Goal: Task Accomplishment & Management: Manage account settings

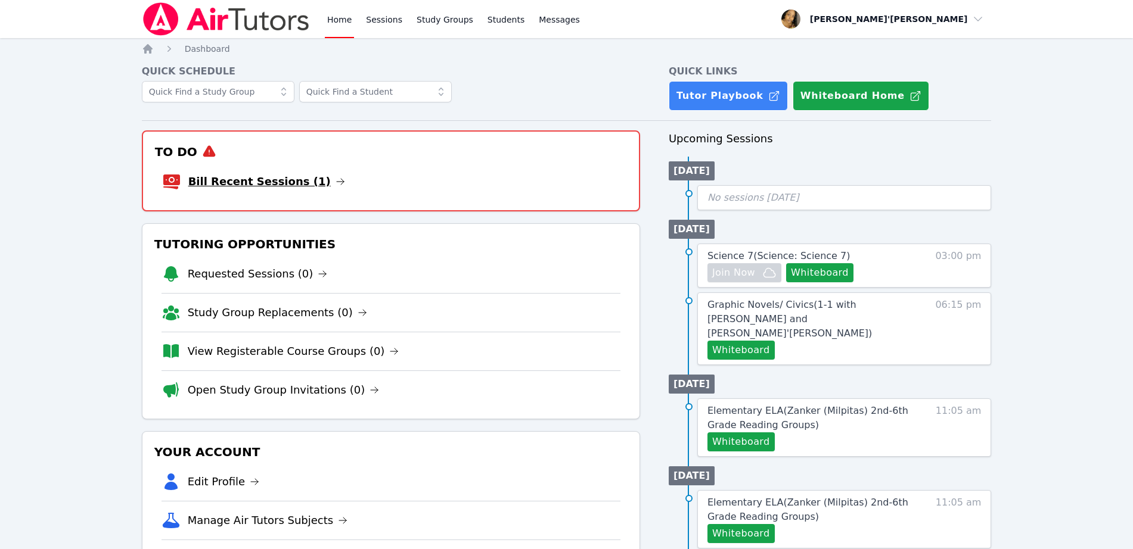
click at [233, 186] on link "Bill Recent Sessions (1)" at bounding box center [266, 181] width 157 height 17
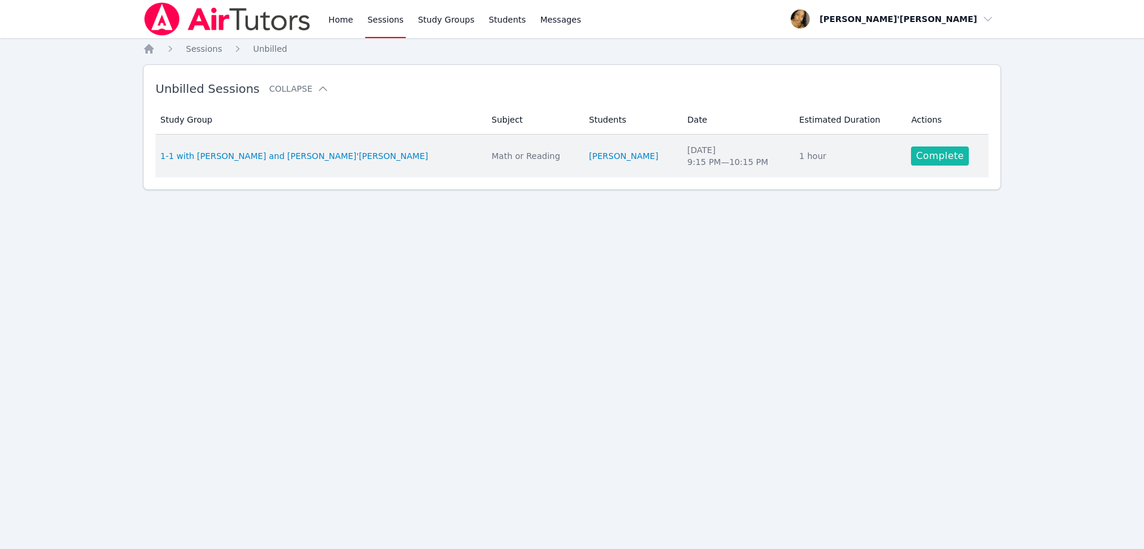
click at [940, 157] on link "Complete" at bounding box center [939, 156] width 57 height 19
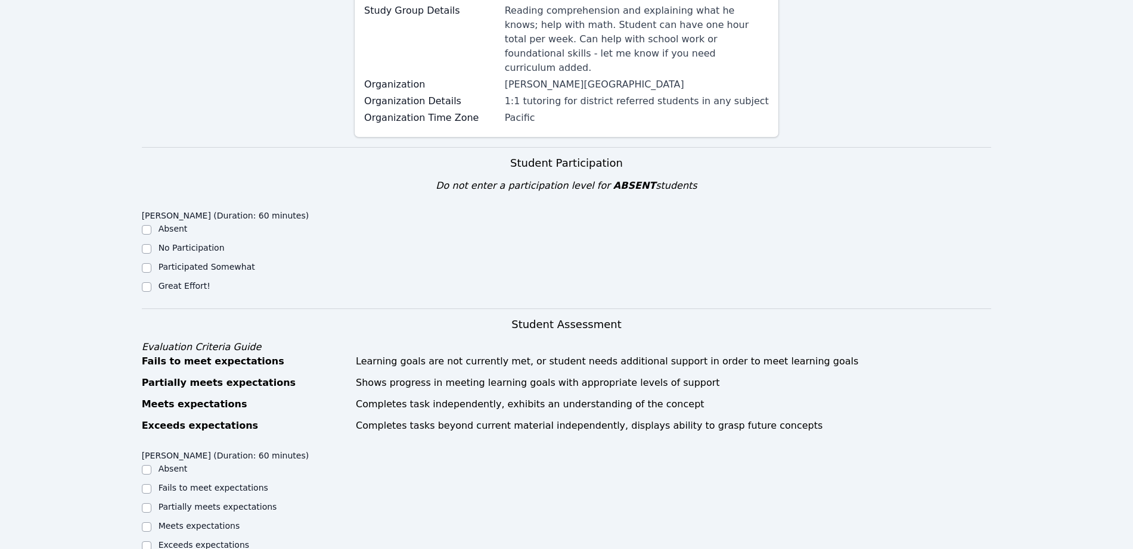
scroll to position [223, 0]
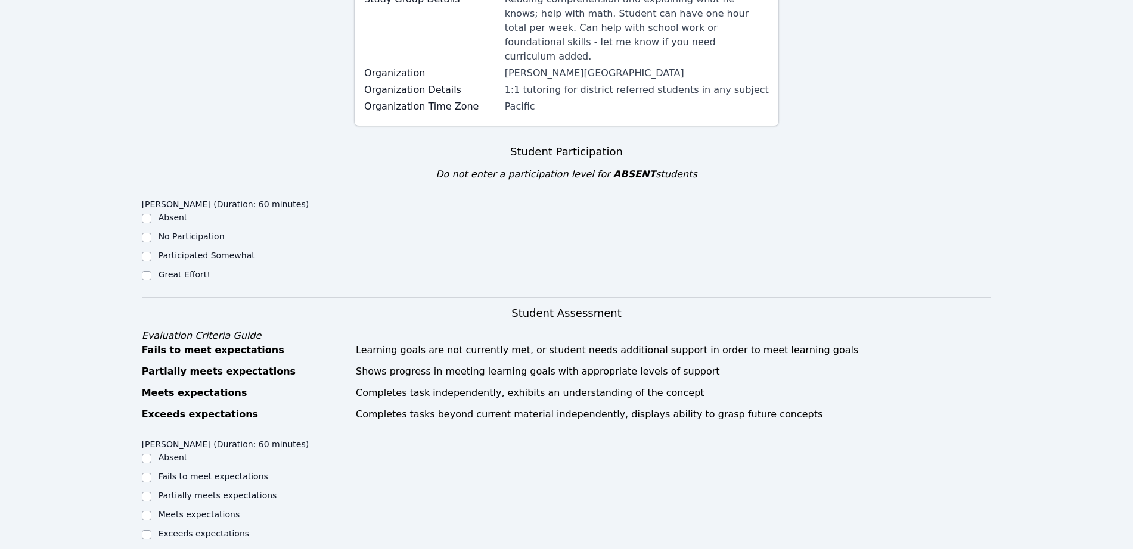
click at [181, 270] on label "Great Effort!" at bounding box center [185, 275] width 52 height 10
click at [151, 271] on input "Great Effort!" at bounding box center [147, 276] width 10 height 10
checkbox input "true"
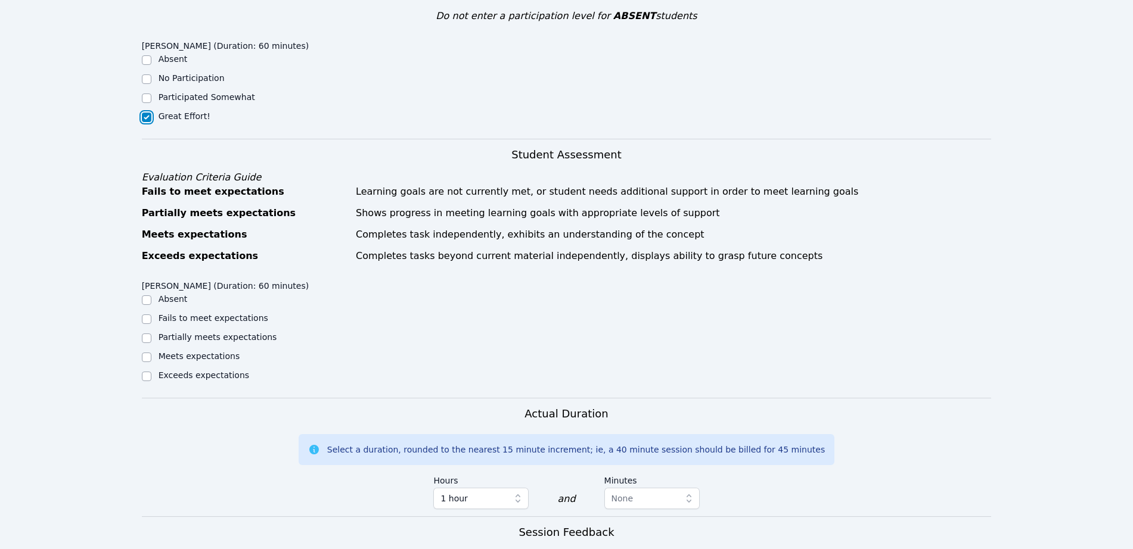
scroll to position [447, 0]
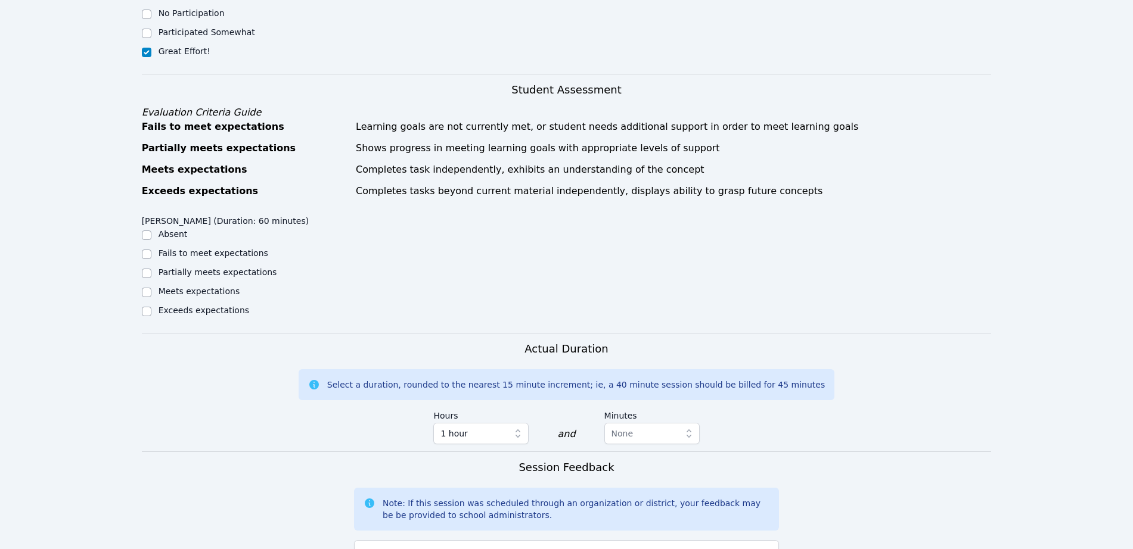
click at [178, 287] on label "Meets expectations" at bounding box center [200, 292] width 82 height 10
click at [151, 288] on input "Meets expectations" at bounding box center [147, 293] width 10 height 10
checkbox input "true"
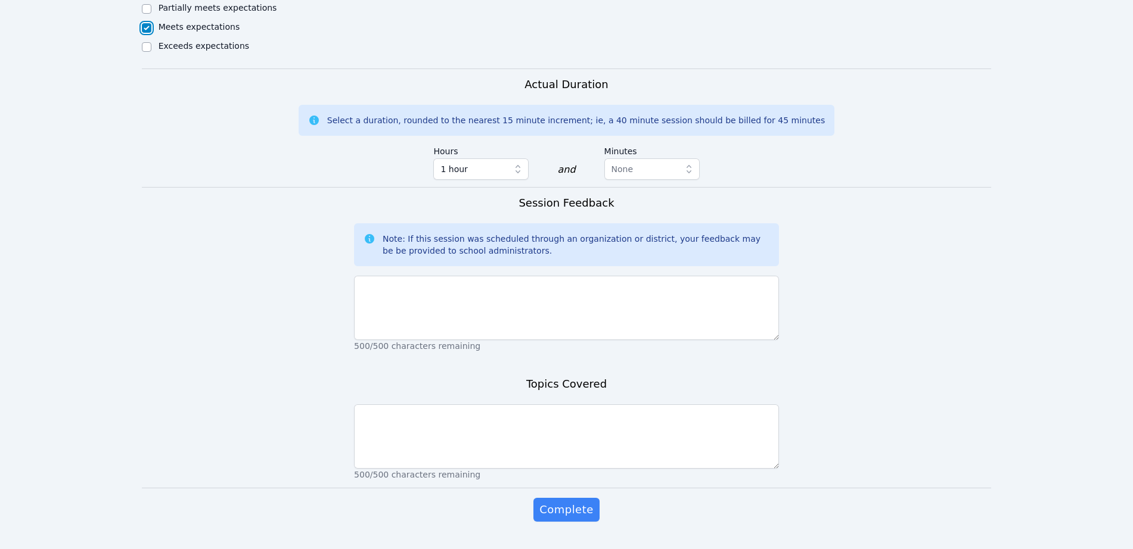
scroll to position [713, 0]
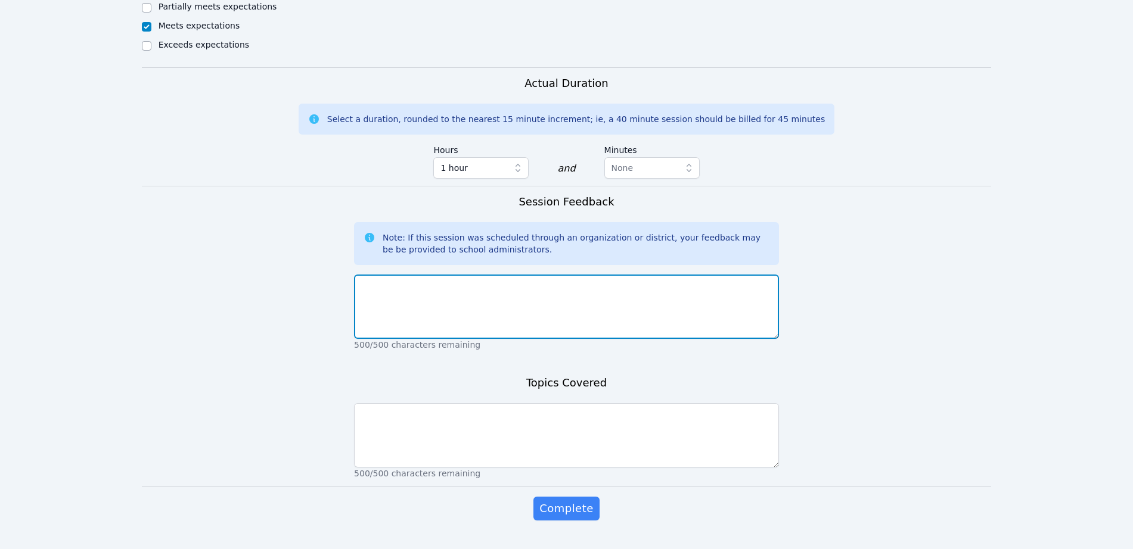
click at [511, 275] on textarea at bounding box center [566, 307] width 425 height 64
type textarea "[PERSON_NAME] did a great job in our session. He was very engaged."
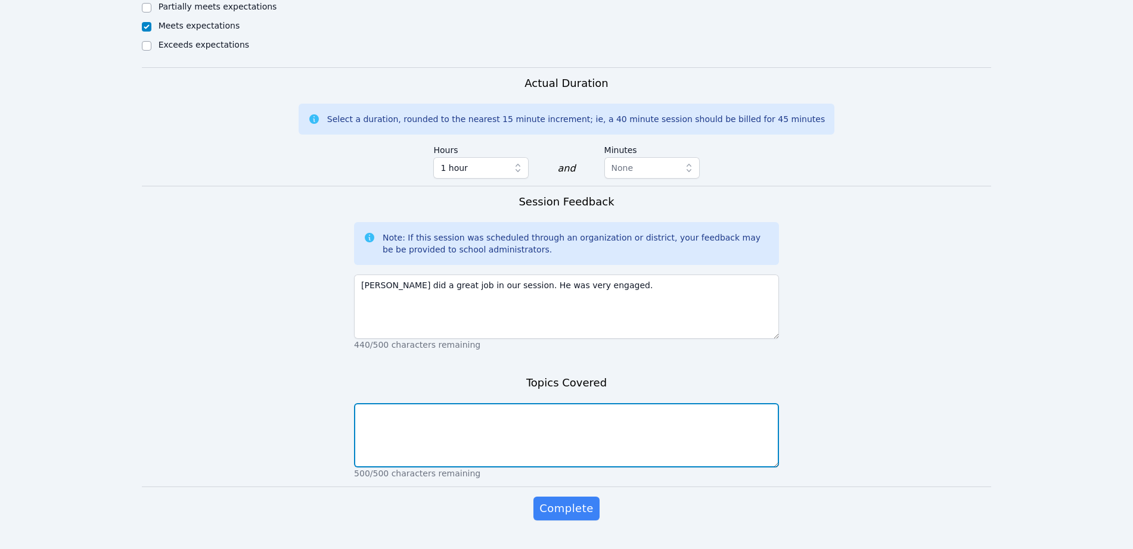
click at [479, 405] on textarea at bounding box center [566, 435] width 425 height 64
type textarea "n"
type textarea "adjectives, nouns, verbs"
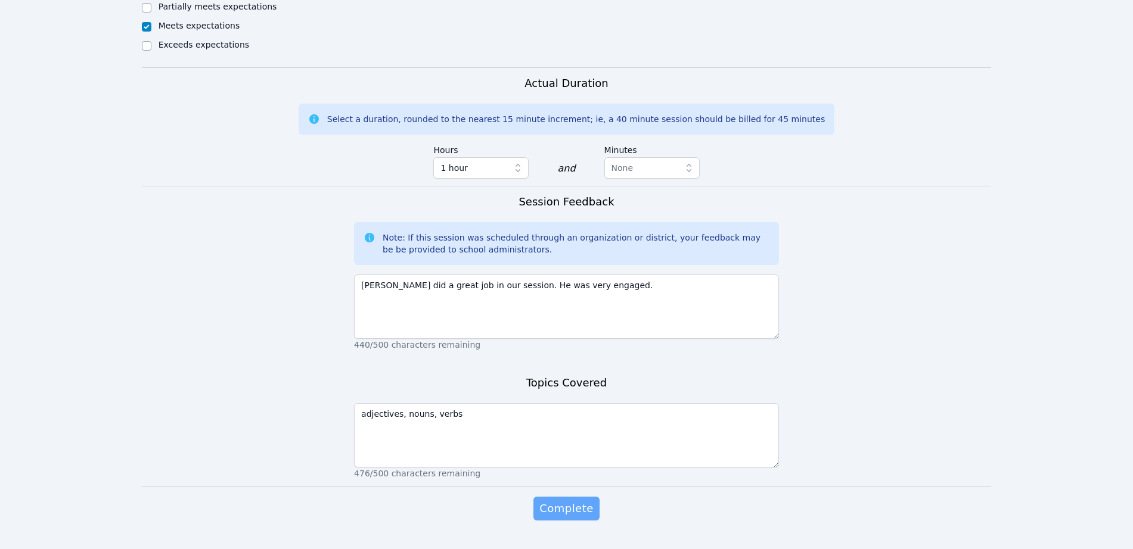
click at [557, 501] on span "Complete" at bounding box center [566, 509] width 54 height 17
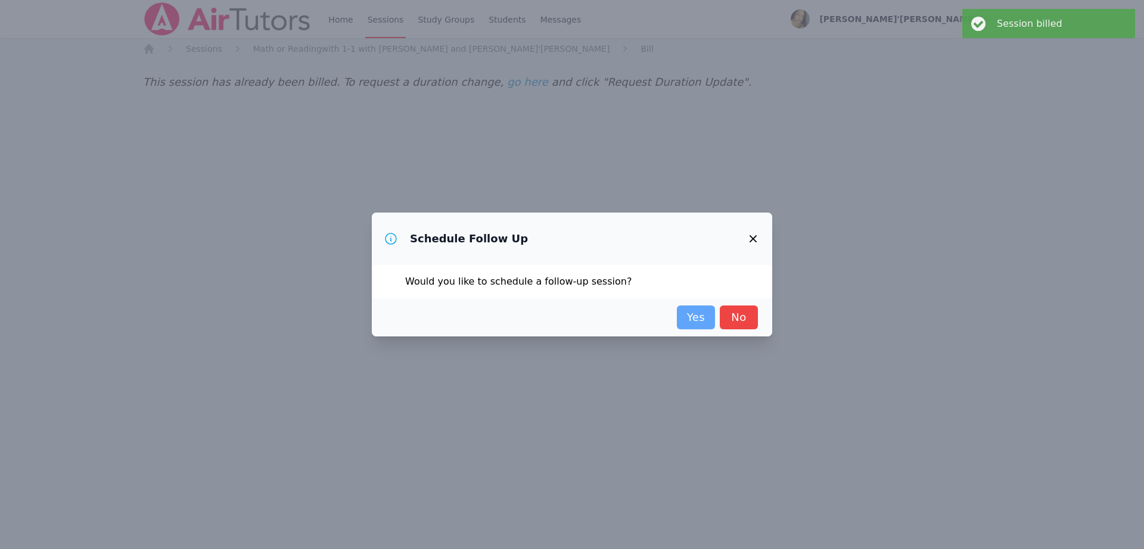
click at [695, 310] on link "Yes" at bounding box center [696, 318] width 38 height 24
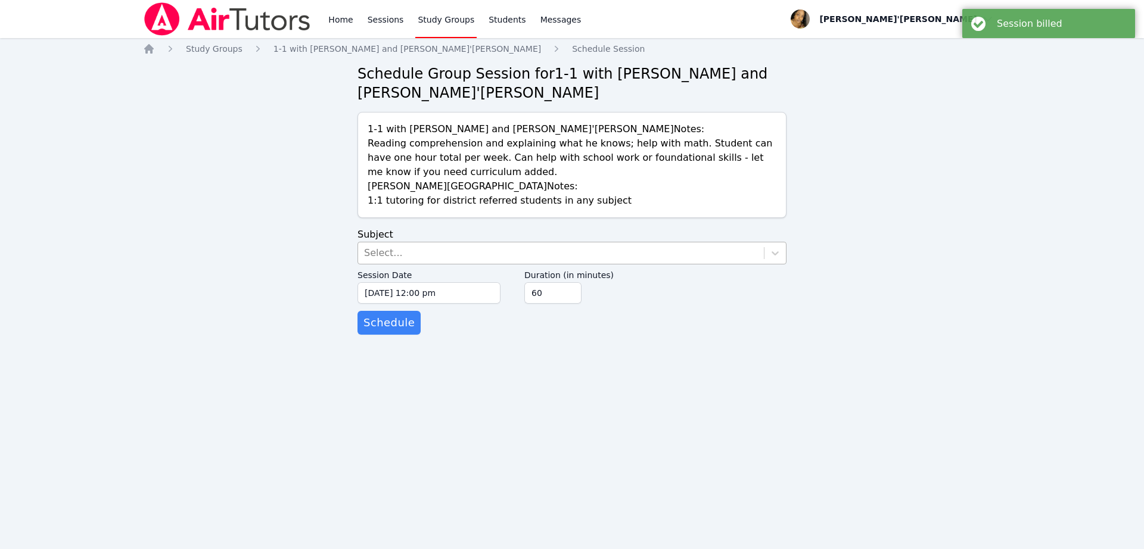
click at [476, 251] on div "Select..." at bounding box center [561, 253] width 406 height 21
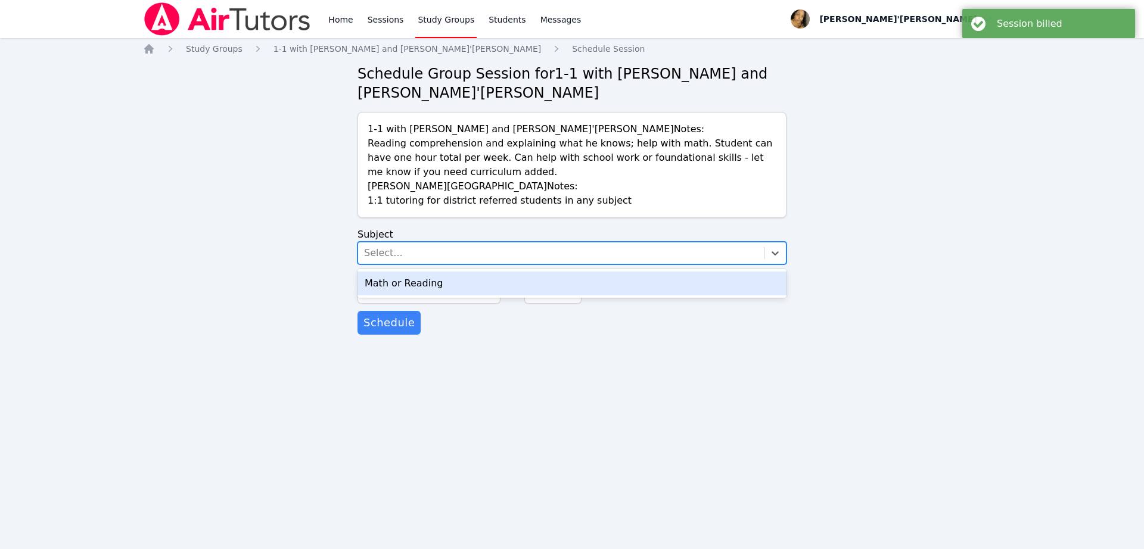
click at [449, 285] on div "Math or Reading" at bounding box center [572, 284] width 429 height 24
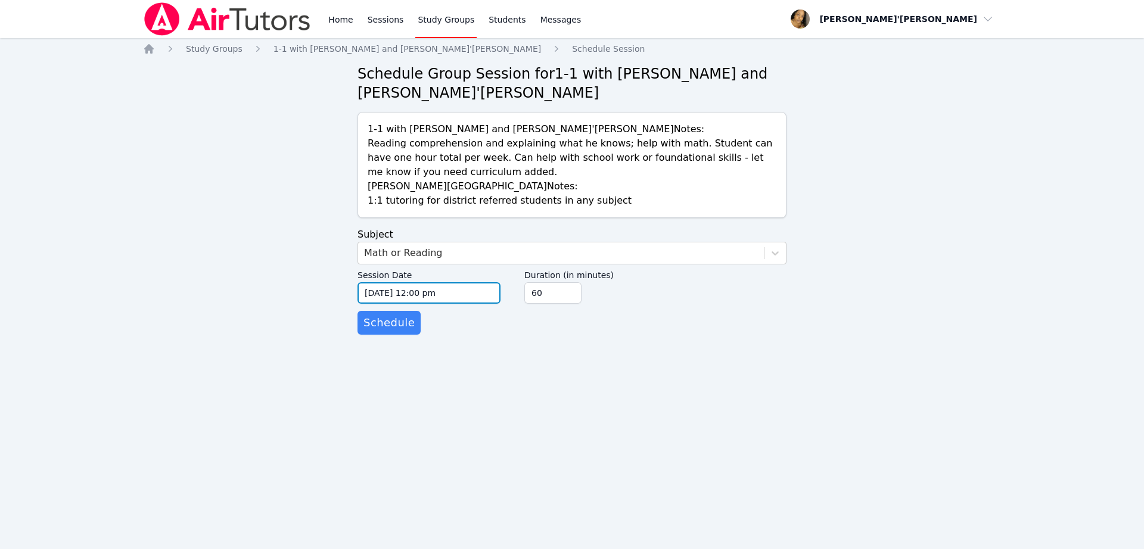
click at [451, 293] on input "[DATE] 12:00 pm" at bounding box center [429, 292] width 143 height 21
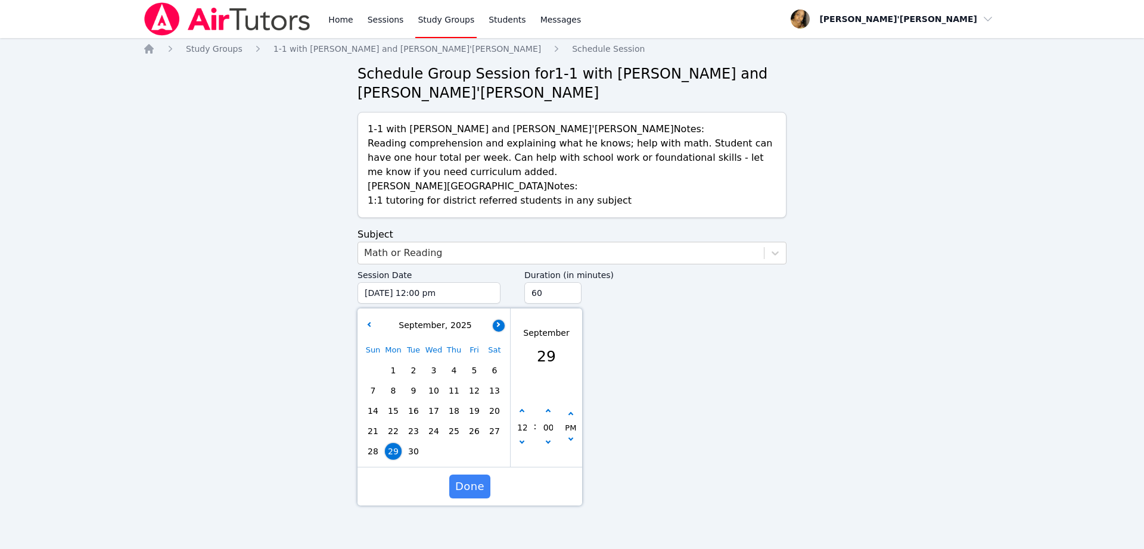
click at [498, 328] on button "button" at bounding box center [499, 326] width 12 height 12
click at [396, 393] on span "6" at bounding box center [393, 391] width 17 height 17
click at [526, 446] on button "button" at bounding box center [522, 444] width 12 height 12
type input "[DATE] 11:00 am"
type input "11"
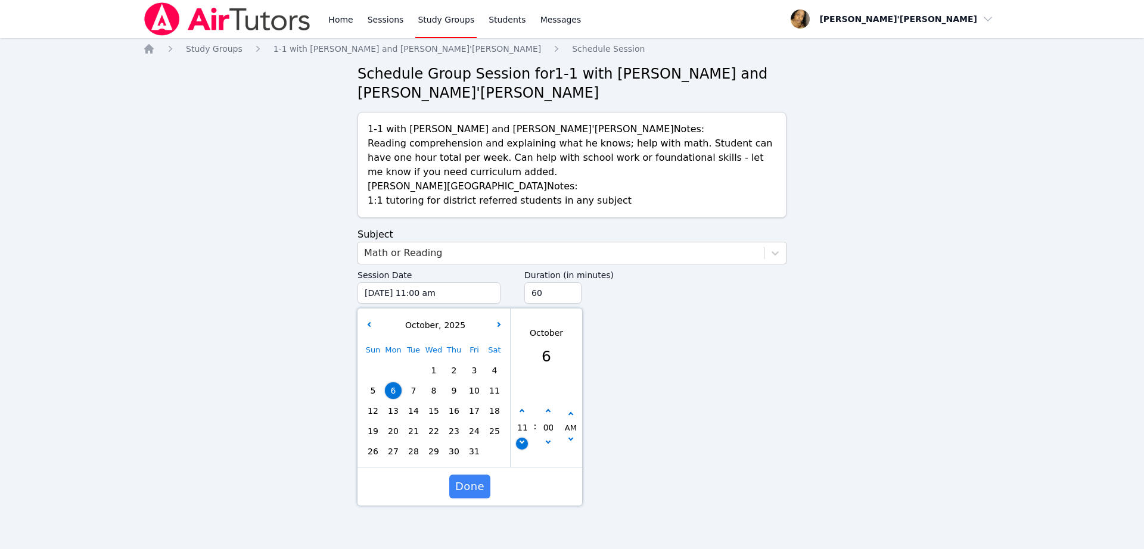
click at [526, 446] on button "button" at bounding box center [522, 444] width 12 height 12
type input "[DATE] 10:00 am"
type input "10"
click at [526, 446] on button "button" at bounding box center [522, 444] width 12 height 12
type input "[DATE] 09:00 am"
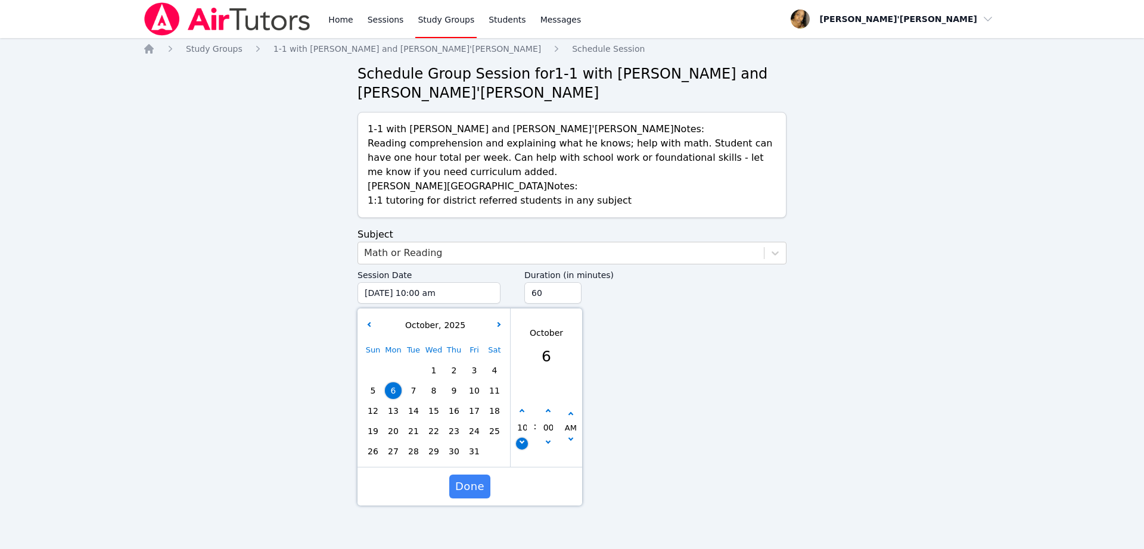
type input "09"
click at [547, 417] on button "button" at bounding box center [548, 412] width 12 height 12
type input "[DATE] 09:05 am"
type input "05"
click at [550, 415] on button "button" at bounding box center [548, 412] width 12 height 12
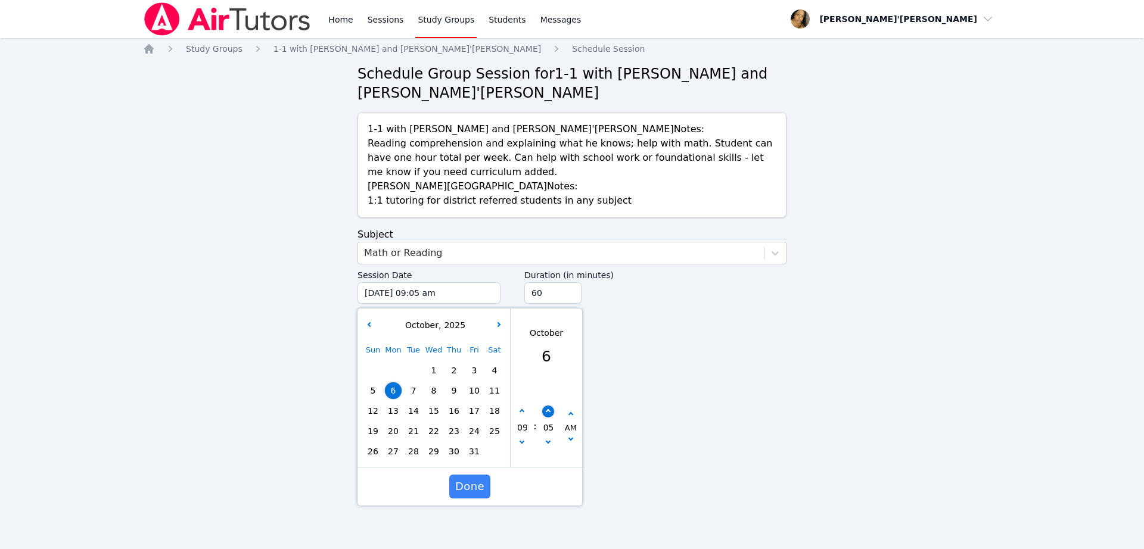
type input "[DATE] 09:10 am"
type input "10"
click at [550, 415] on button "button" at bounding box center [548, 412] width 12 height 12
type input "[DATE] 09:15 am"
type input "15"
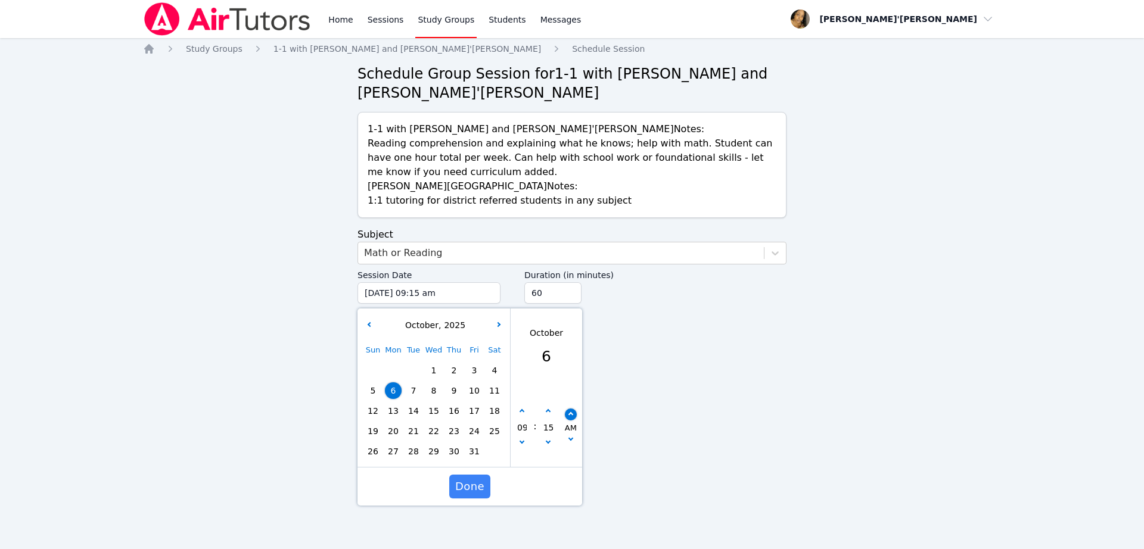
click at [574, 414] on button "button" at bounding box center [571, 415] width 12 height 12
type input "[DATE] 09:15 pm"
click at [470, 483] on span "Done" at bounding box center [469, 487] width 29 height 17
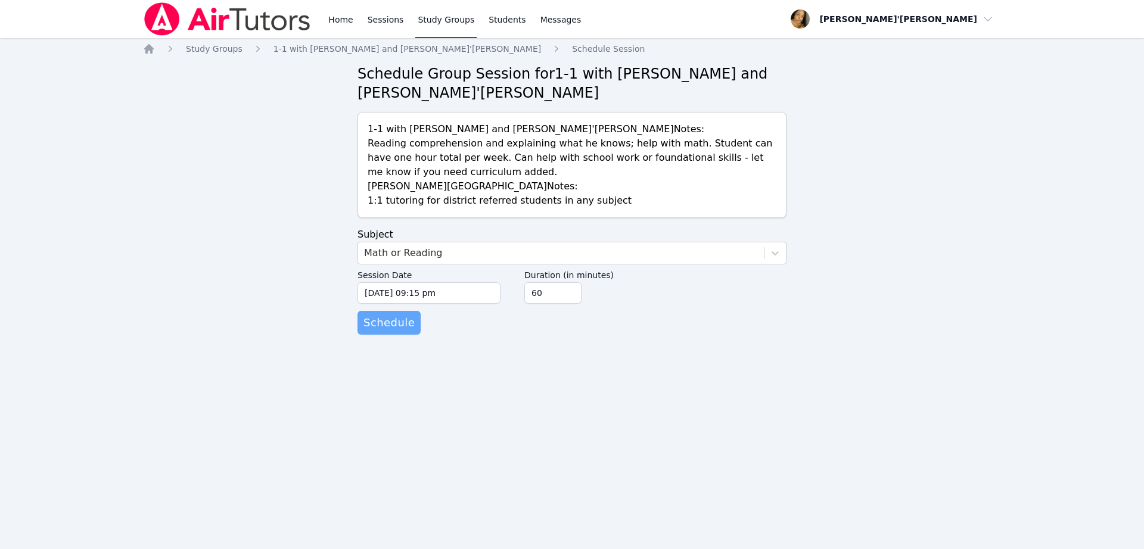
click at [386, 322] on span "Schedule" at bounding box center [389, 323] width 51 height 17
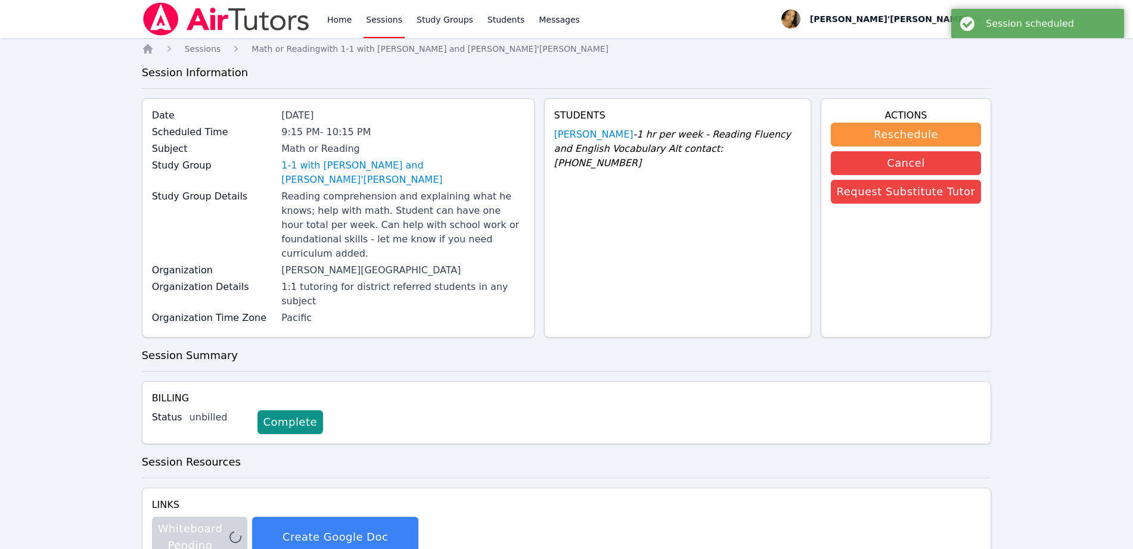
click at [375, 21] on link "Sessions" at bounding box center [384, 19] width 41 height 38
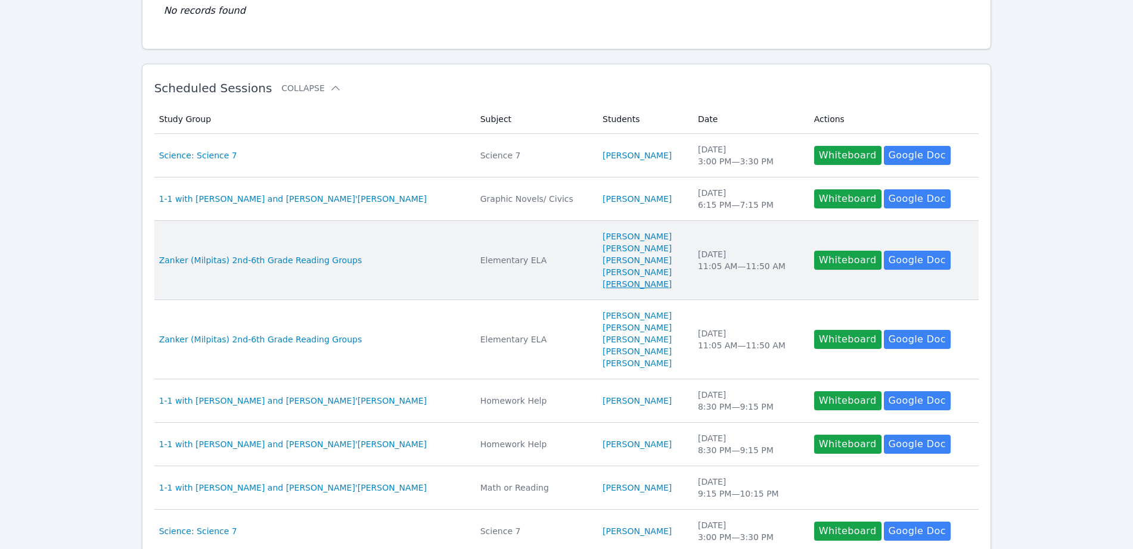
scroll to position [223, 0]
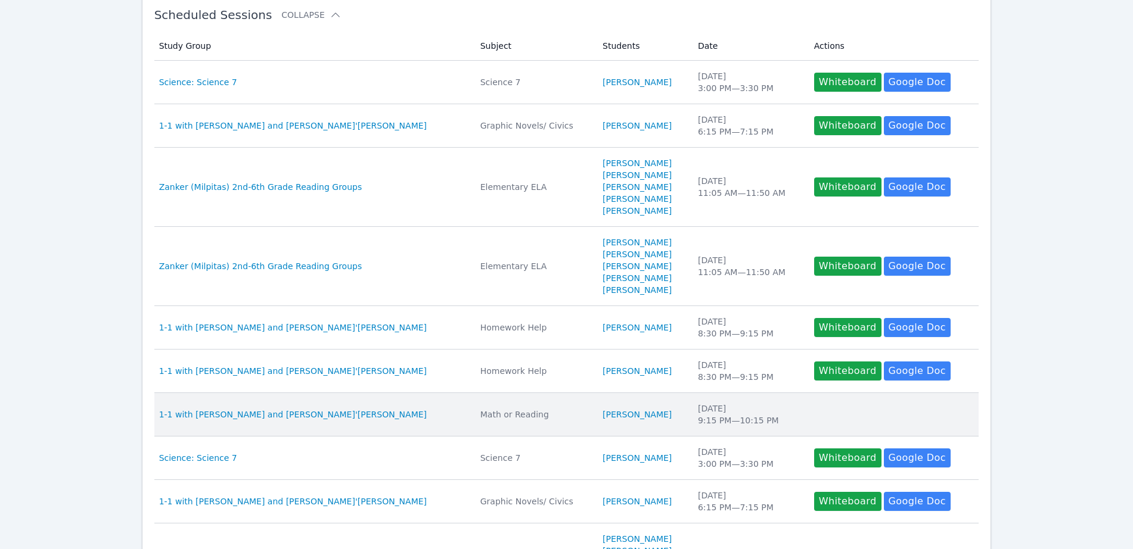
click at [820, 425] on td "Actions" at bounding box center [893, 415] width 172 height 44
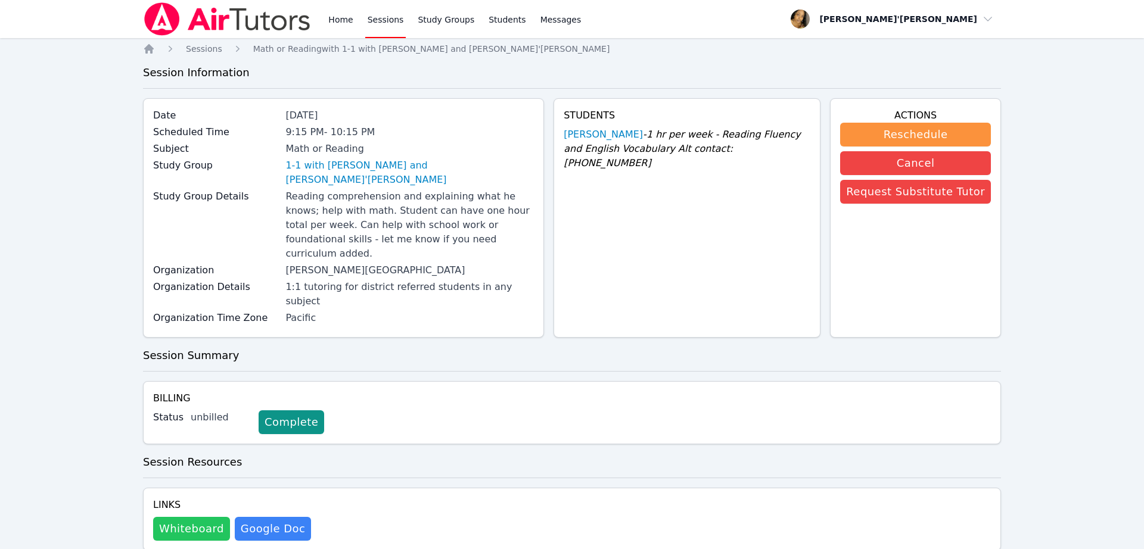
click at [197, 517] on button "Whiteboard" at bounding box center [191, 529] width 77 height 24
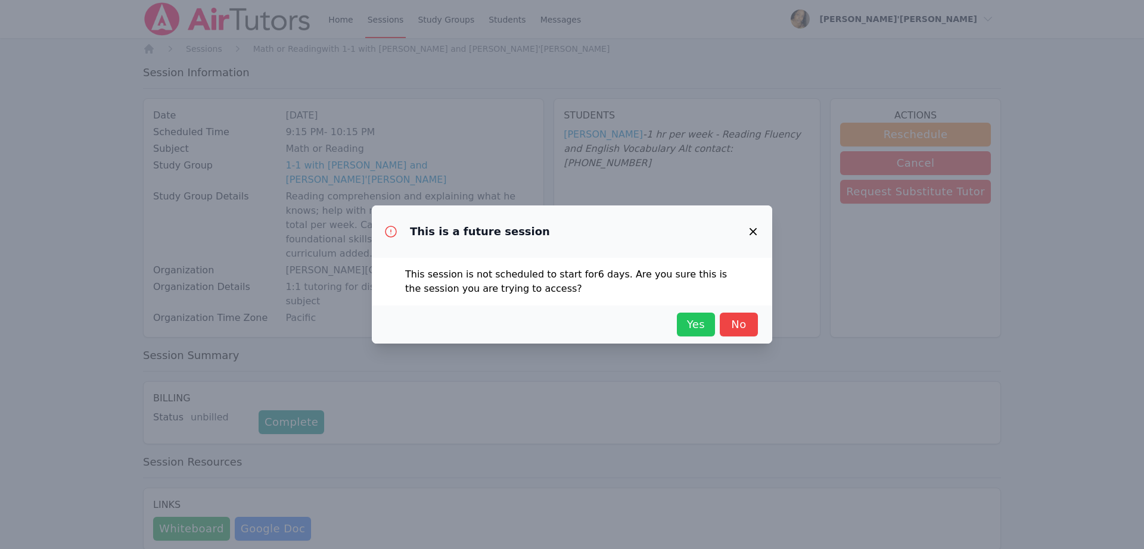
click at [700, 322] on span "Yes" at bounding box center [696, 324] width 26 height 17
